Goal: Task Accomplishment & Management: Manage account settings

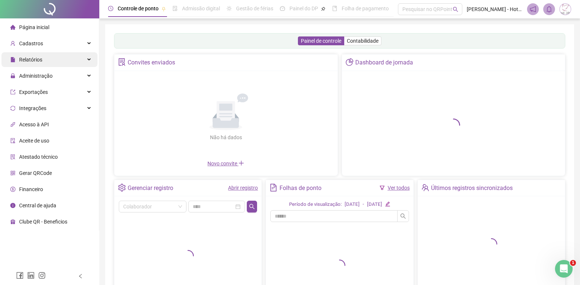
click at [27, 57] on span "Relatórios" at bounding box center [30, 60] width 23 height 6
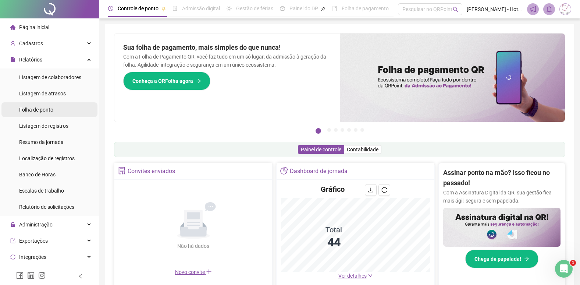
click at [37, 114] on div "Folha de ponto" at bounding box center [36, 109] width 34 height 15
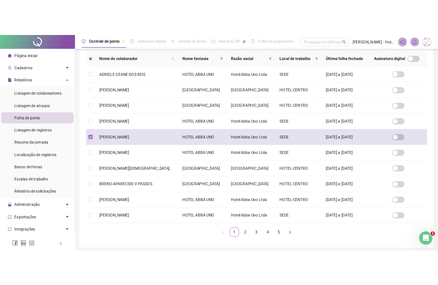
scroll to position [4, 0]
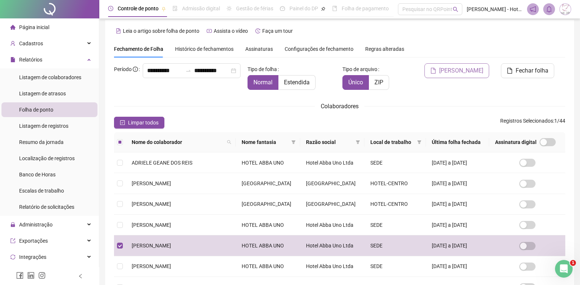
click at [480, 73] on span "[PERSON_NAME]" at bounding box center [461, 70] width 44 height 9
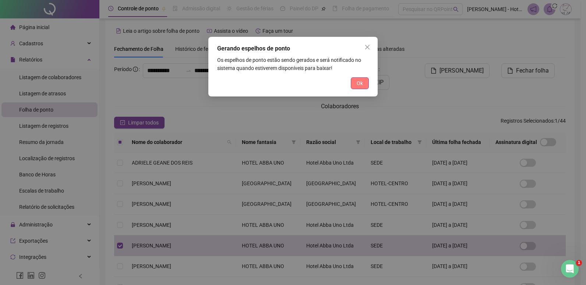
click at [359, 82] on span "Ok" at bounding box center [360, 83] width 6 height 8
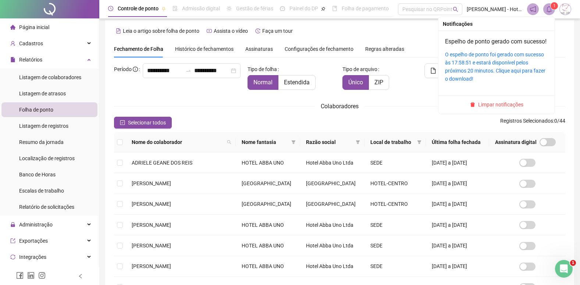
click at [550, 10] on icon "bell" at bounding box center [549, 9] width 7 height 7
click at [526, 67] on div "O espelho de ponto foi gerado com sucesso às 17:58:51 e estará disponível pelos…" at bounding box center [496, 66] width 103 height 32
click at [480, 77] on link "O espelho de ponto foi gerado com sucesso às 17:58:51 e estará disponível pelos…" at bounding box center [495, 67] width 100 height 30
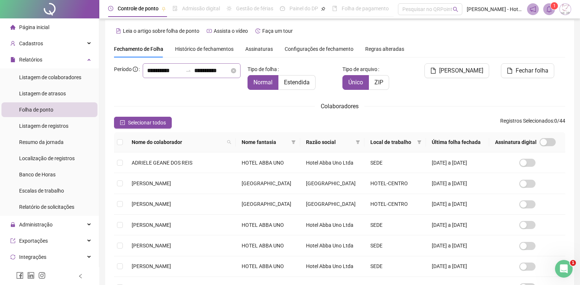
click at [185, 74] on icon "swap-right" at bounding box center [188, 71] width 6 height 6
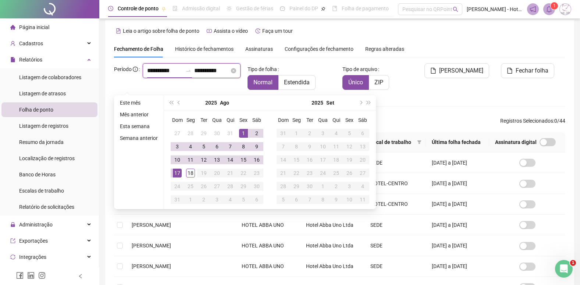
click at [161, 75] on input "**********" at bounding box center [164, 70] width 35 height 9
click at [178, 104] on button "prev-year" at bounding box center [179, 102] width 8 height 15
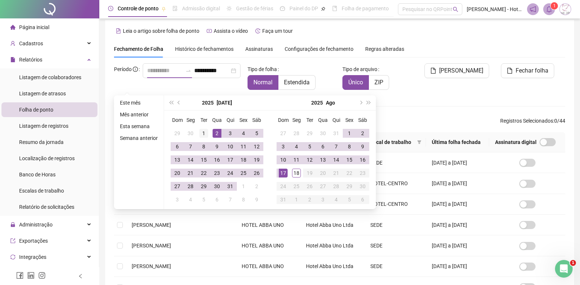
type input "**********"
click at [200, 134] on div "1" at bounding box center [203, 133] width 9 height 9
click at [212, 75] on input "**********" at bounding box center [211, 70] width 35 height 9
click at [224, 78] on div "**********" at bounding box center [192, 70] width 98 height 15
click at [231, 73] on icon "close-circle" at bounding box center [233, 70] width 5 height 5
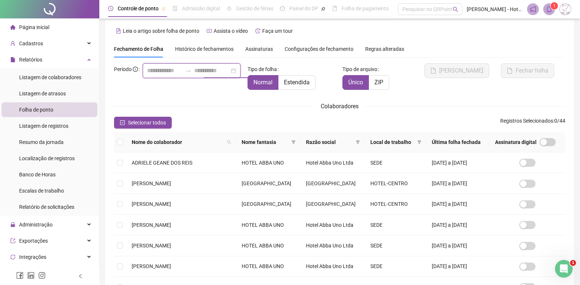
click at [225, 78] on div at bounding box center [192, 70] width 98 height 15
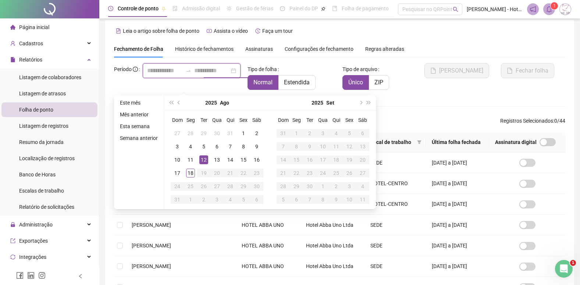
type input "**********"
click at [178, 104] on span "prev-year" at bounding box center [180, 103] width 4 height 4
type input "**********"
click at [229, 188] on div "31" at bounding box center [230, 186] width 9 height 9
type input "**********"
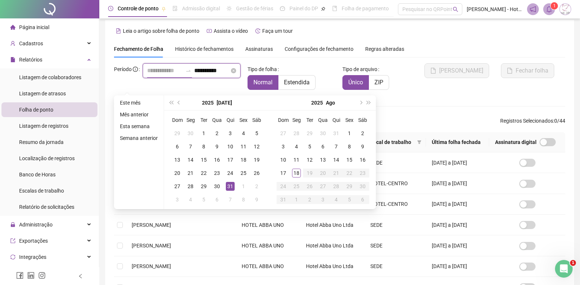
click at [147, 75] on input at bounding box center [164, 70] width 35 height 9
click at [161, 75] on input at bounding box center [164, 70] width 35 height 9
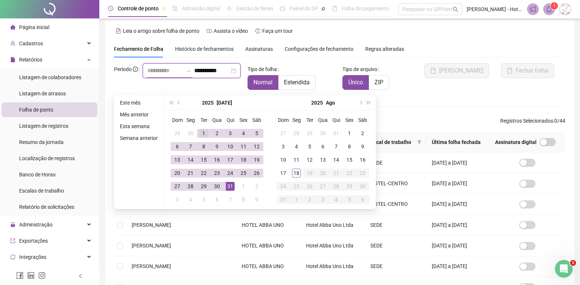
type input "**********"
click at [203, 134] on div "1" at bounding box center [203, 133] width 9 height 9
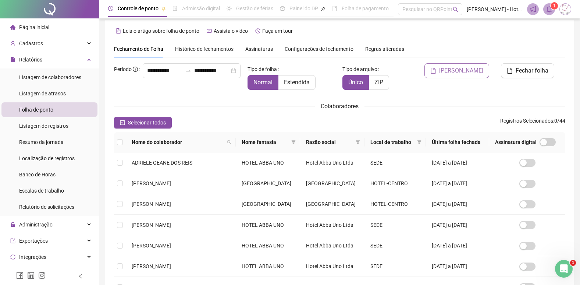
click at [474, 69] on span "[PERSON_NAME]" at bounding box center [461, 70] width 44 height 9
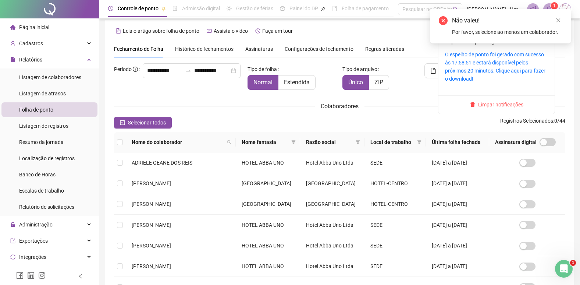
click at [549, 8] on icon "bell" at bounding box center [549, 9] width 7 height 7
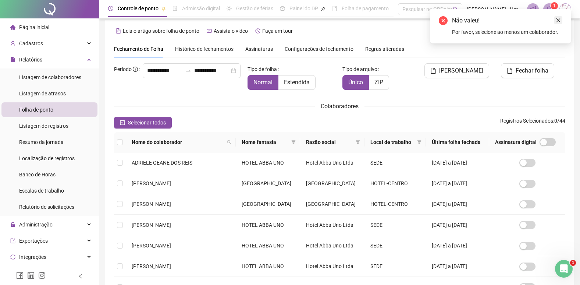
click at [560, 21] on icon "close" at bounding box center [559, 20] width 4 height 4
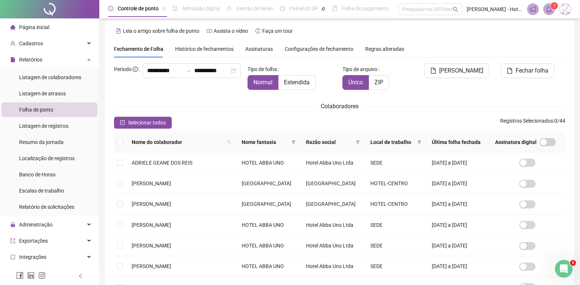
click at [548, 10] on icon "bell" at bounding box center [549, 9] width 7 height 7
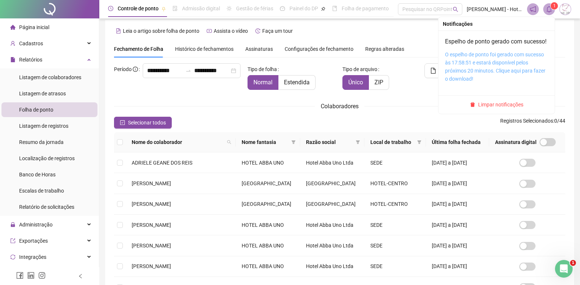
click at [518, 72] on link "O espelho de ponto foi gerado com sucesso às 17:58:51 e estará disponível pelos…" at bounding box center [495, 67] width 100 height 30
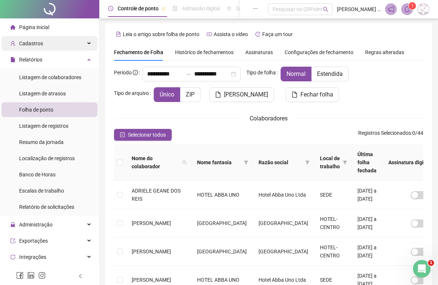
scroll to position [0, 0]
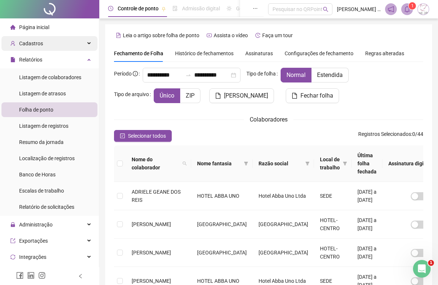
click at [44, 43] on div "Cadastros" at bounding box center [49, 43] width 96 height 15
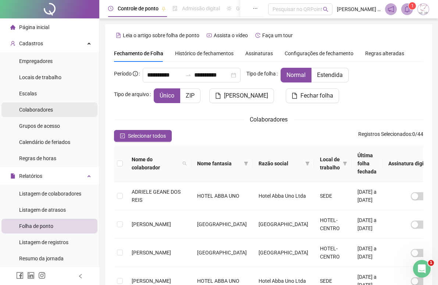
click at [36, 113] on span "Colaboradores" at bounding box center [36, 110] width 34 height 6
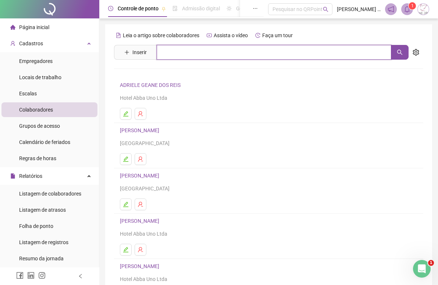
click at [164, 52] on input "text" at bounding box center [274, 52] width 235 height 15
type input "*"
click at [403, 50] on button "button" at bounding box center [400, 52] width 18 height 15
type input "********"
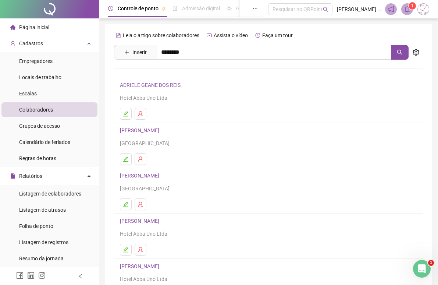
click at [167, 74] on link "[PERSON_NAME]" at bounding box center [147, 74] width 39 height 6
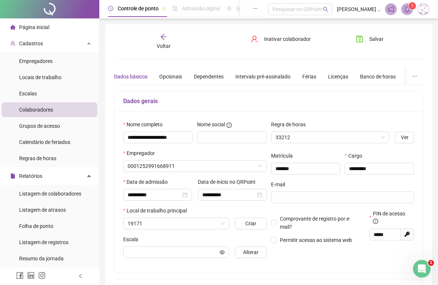
type input "**********"
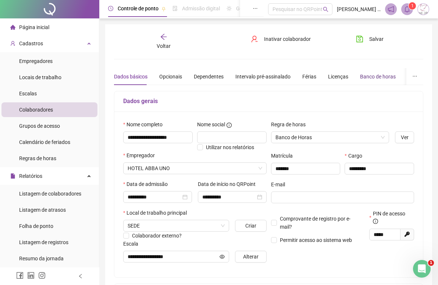
click at [367, 80] on div "Banco de horas" at bounding box center [378, 76] width 36 height 8
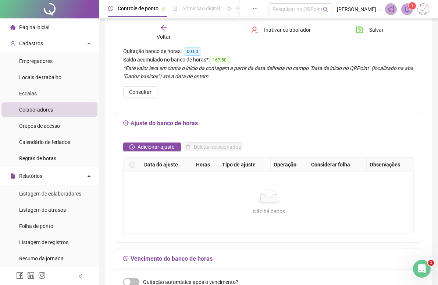
scroll to position [74, 0]
click at [148, 149] on span "Adicionar ajuste" at bounding box center [156, 146] width 37 height 8
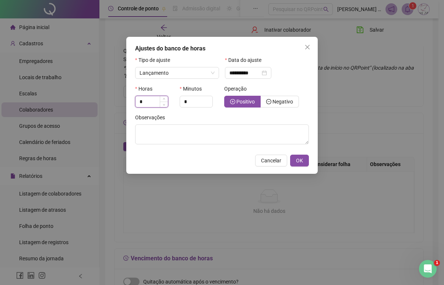
click at [159, 100] on input "*" at bounding box center [151, 101] width 32 height 11
type input "*"
type input "***"
click at [296, 164] on span "OK" at bounding box center [299, 160] width 7 height 8
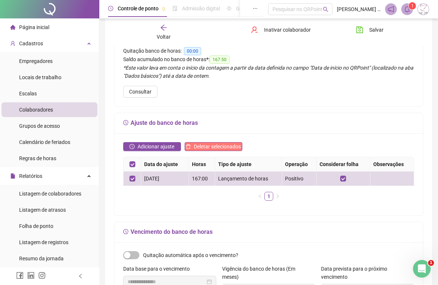
click at [213, 149] on span "Deletar selecionados" at bounding box center [217, 146] width 47 height 8
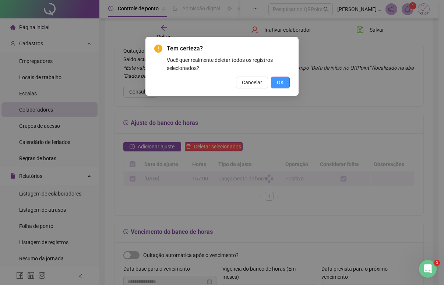
click at [283, 82] on span "OK" at bounding box center [280, 82] width 7 height 8
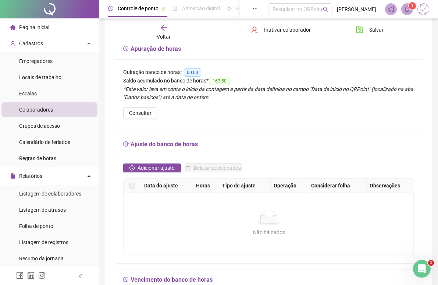
scroll to position [37, 0]
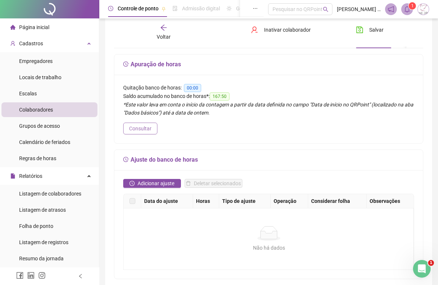
click at [152, 126] on button "Consultar" at bounding box center [140, 129] width 34 height 12
click at [221, 95] on span "167:50" at bounding box center [220, 96] width 20 height 8
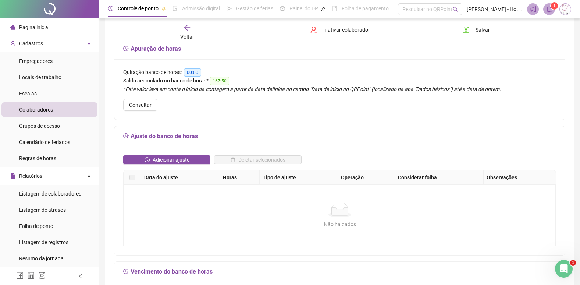
scroll to position [39, 0]
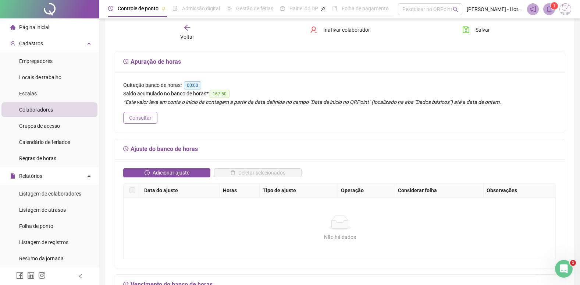
click at [150, 115] on span "Consultar" at bounding box center [140, 118] width 22 height 8
click at [186, 86] on span "00:00" at bounding box center [192, 85] width 17 height 8
click at [217, 92] on span "167:50" at bounding box center [220, 94] width 20 height 8
click at [186, 170] on span "Adicionar ajuste" at bounding box center [171, 173] width 37 height 8
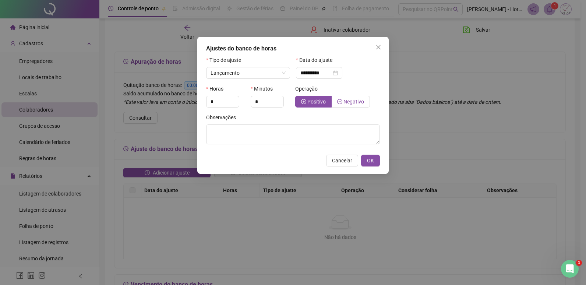
click at [341, 97] on label "Negativo" at bounding box center [350, 102] width 38 height 12
click at [234, 103] on icon "down" at bounding box center [235, 104] width 3 height 3
click at [223, 103] on input "*" at bounding box center [222, 101] width 32 height 11
type input "***"
click at [367, 160] on span "OK" at bounding box center [370, 160] width 7 height 8
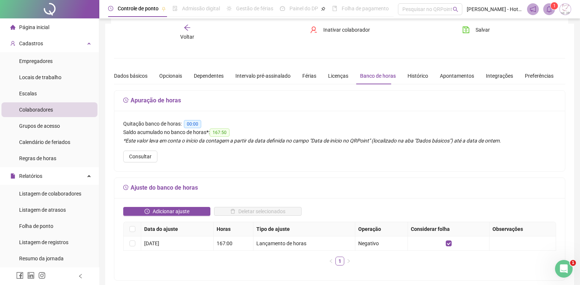
scroll to position [0, 0]
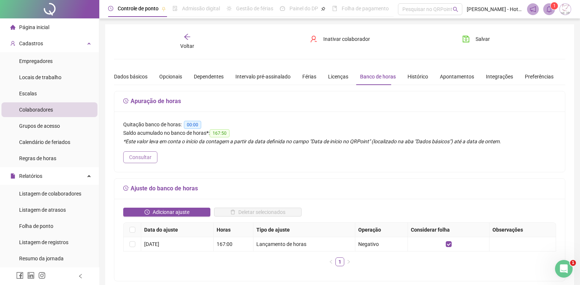
click at [144, 159] on span "Consultar" at bounding box center [140, 157] width 22 height 8
click at [217, 134] on span "167:50" at bounding box center [220, 133] width 20 height 8
click at [194, 125] on span "00:00" at bounding box center [192, 125] width 17 height 8
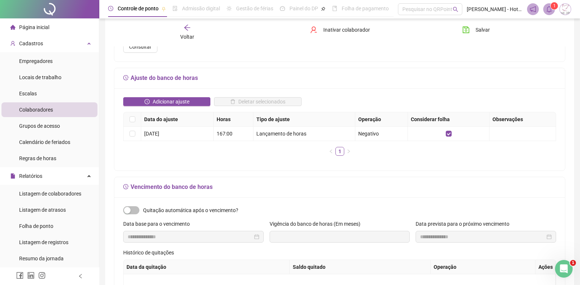
scroll to position [147, 0]
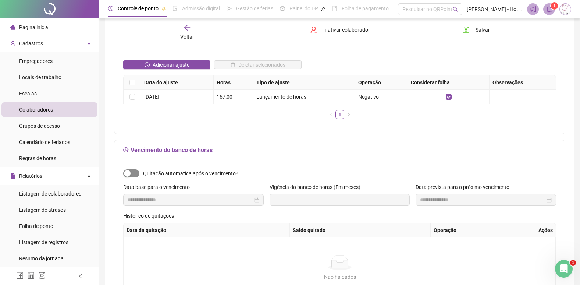
click at [134, 173] on span "button" at bounding box center [131, 173] width 16 height 8
type input "**********"
type input "*"
type input "**********"
click at [134, 173] on div "button" at bounding box center [135, 173] width 7 height 7
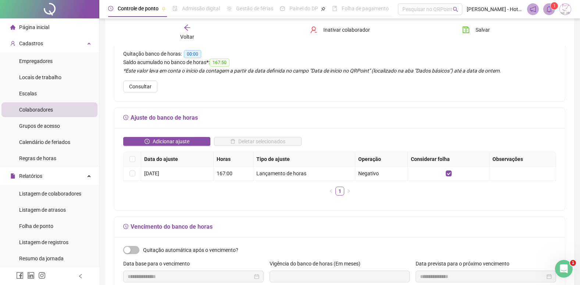
scroll to position [74, 0]
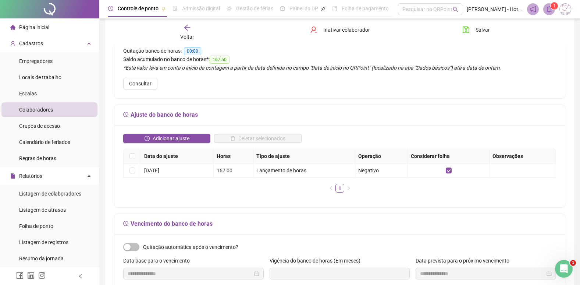
click at [213, 138] on div "Deletar selecionados" at bounding box center [257, 141] width 91 height 15
click at [135, 156] on th at bounding box center [133, 156] width 18 height 14
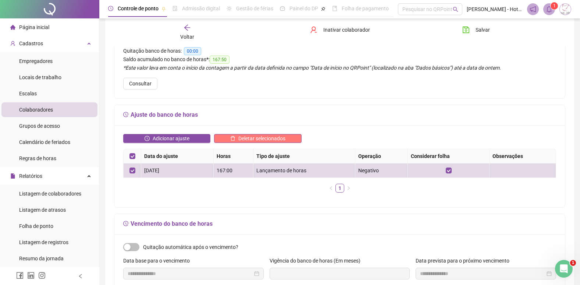
click at [254, 138] on span "Deletar selecionados" at bounding box center [261, 138] width 47 height 8
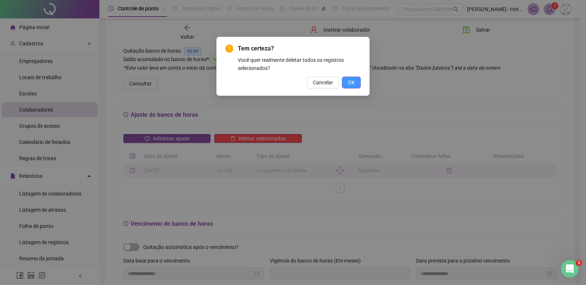
click at [349, 79] on span "OK" at bounding box center [351, 82] width 7 height 8
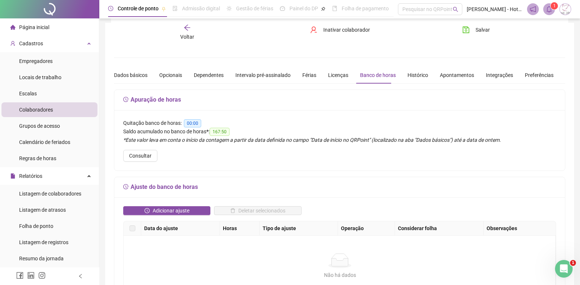
scroll to position [0, 0]
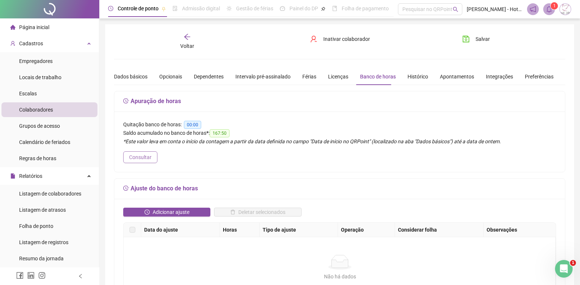
click at [152, 157] on button "Consultar" at bounding box center [140, 157] width 34 height 12
click at [156, 215] on span "Adicionar ajuste" at bounding box center [171, 212] width 37 height 8
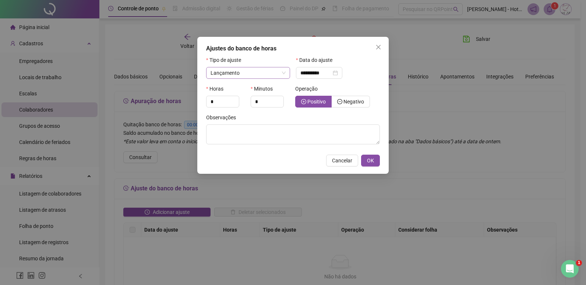
click at [243, 70] on span "Lançamento" at bounding box center [247, 72] width 75 height 11
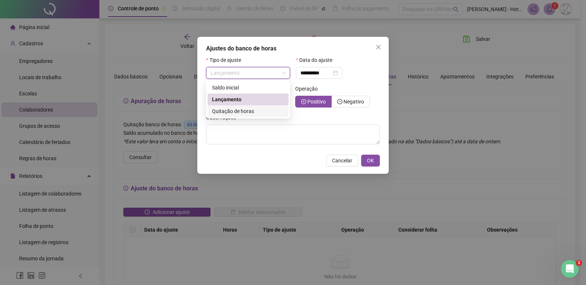
click at [241, 113] on span "Quitação de horas" at bounding box center [233, 111] width 42 height 6
type input "**********"
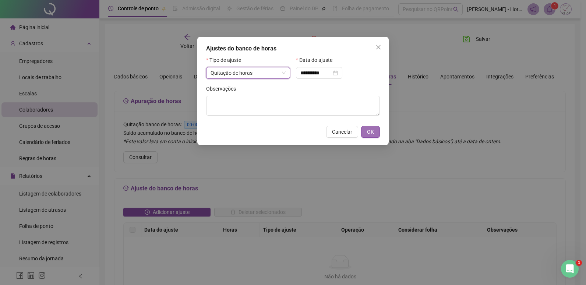
click at [364, 134] on button "OK" at bounding box center [370, 132] width 19 height 12
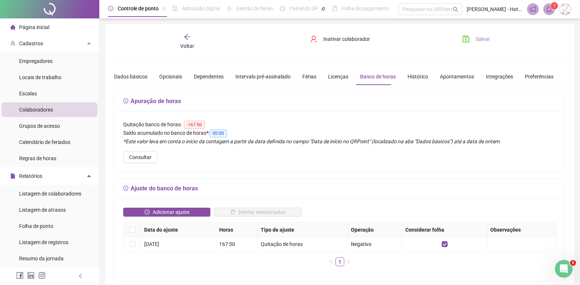
click at [467, 42] on icon "save" at bounding box center [465, 38] width 7 height 7
